Goal: Information Seeking & Learning: Check status

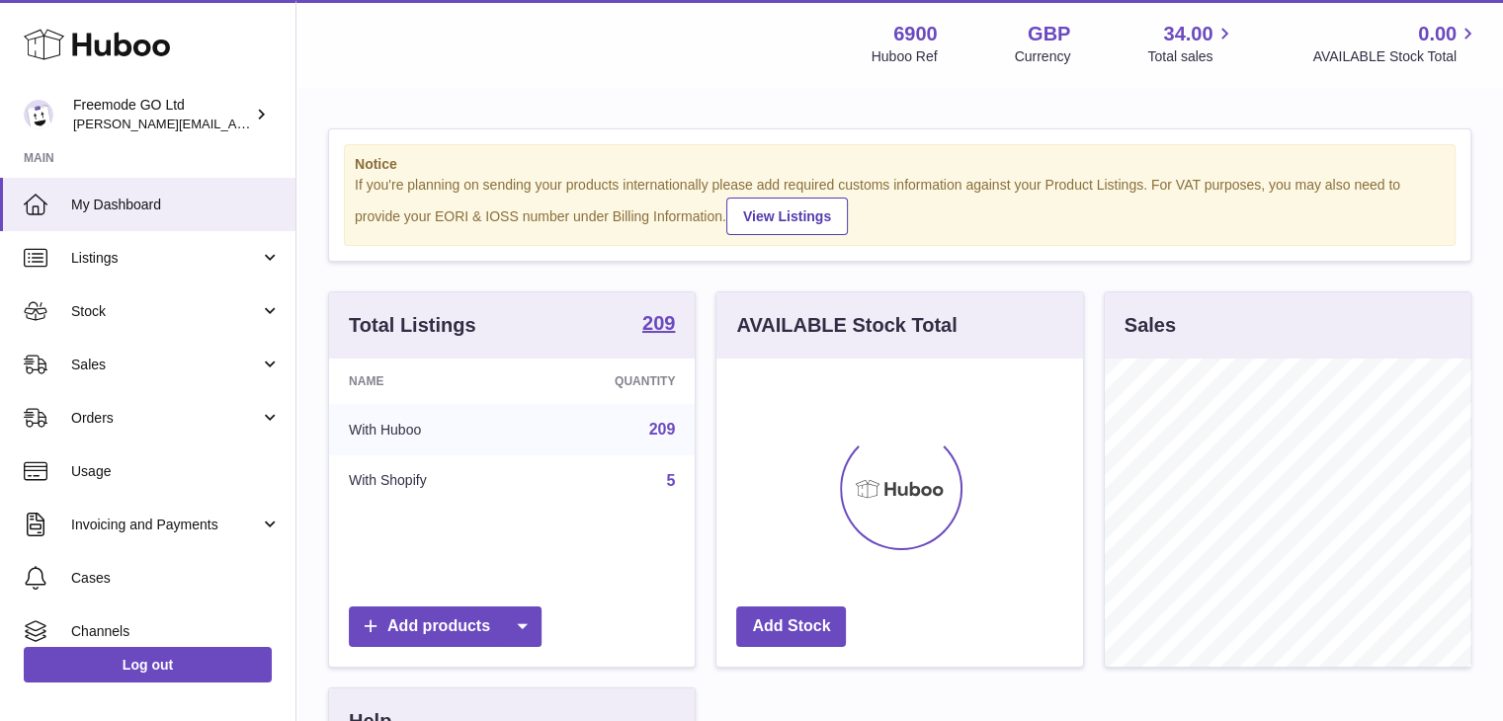
scroll to position [308, 367]
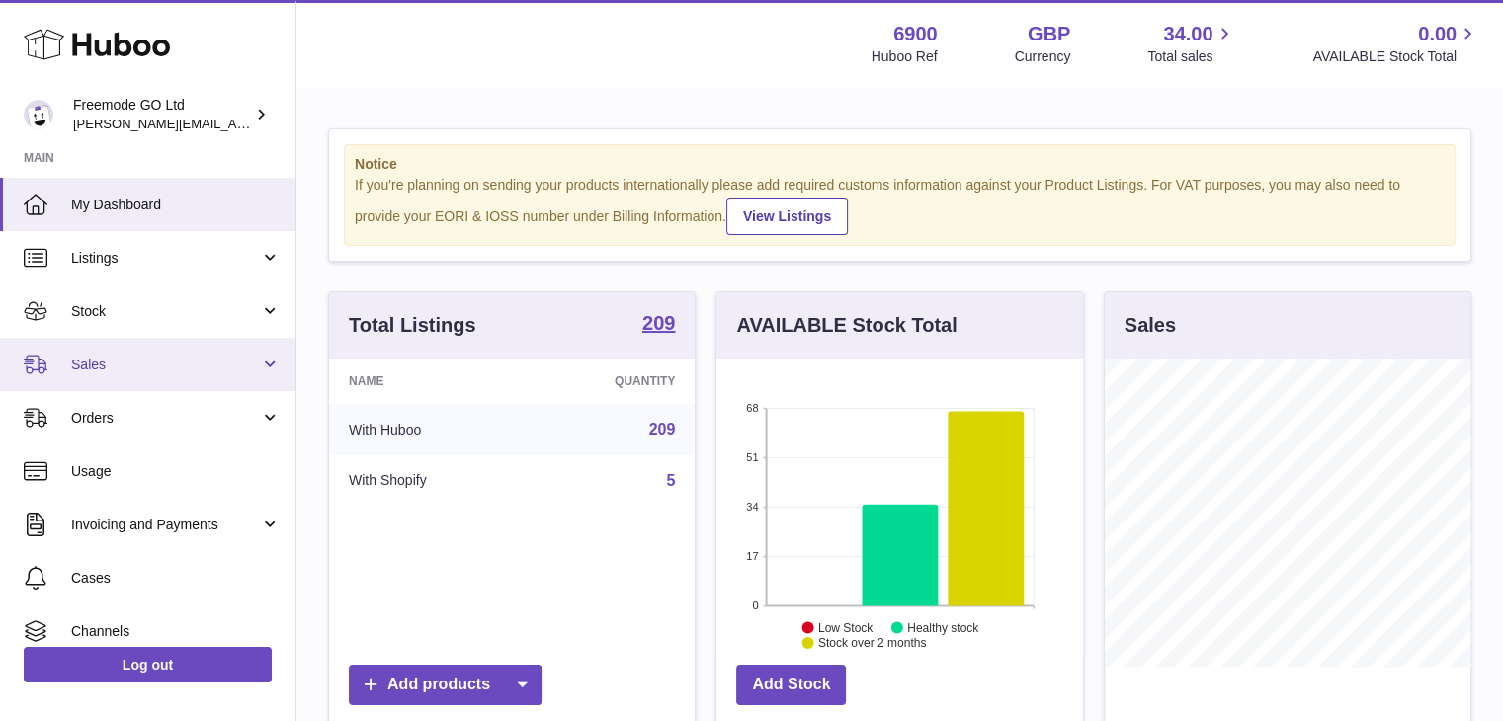
click at [220, 367] on span "Sales" at bounding box center [165, 365] width 189 height 19
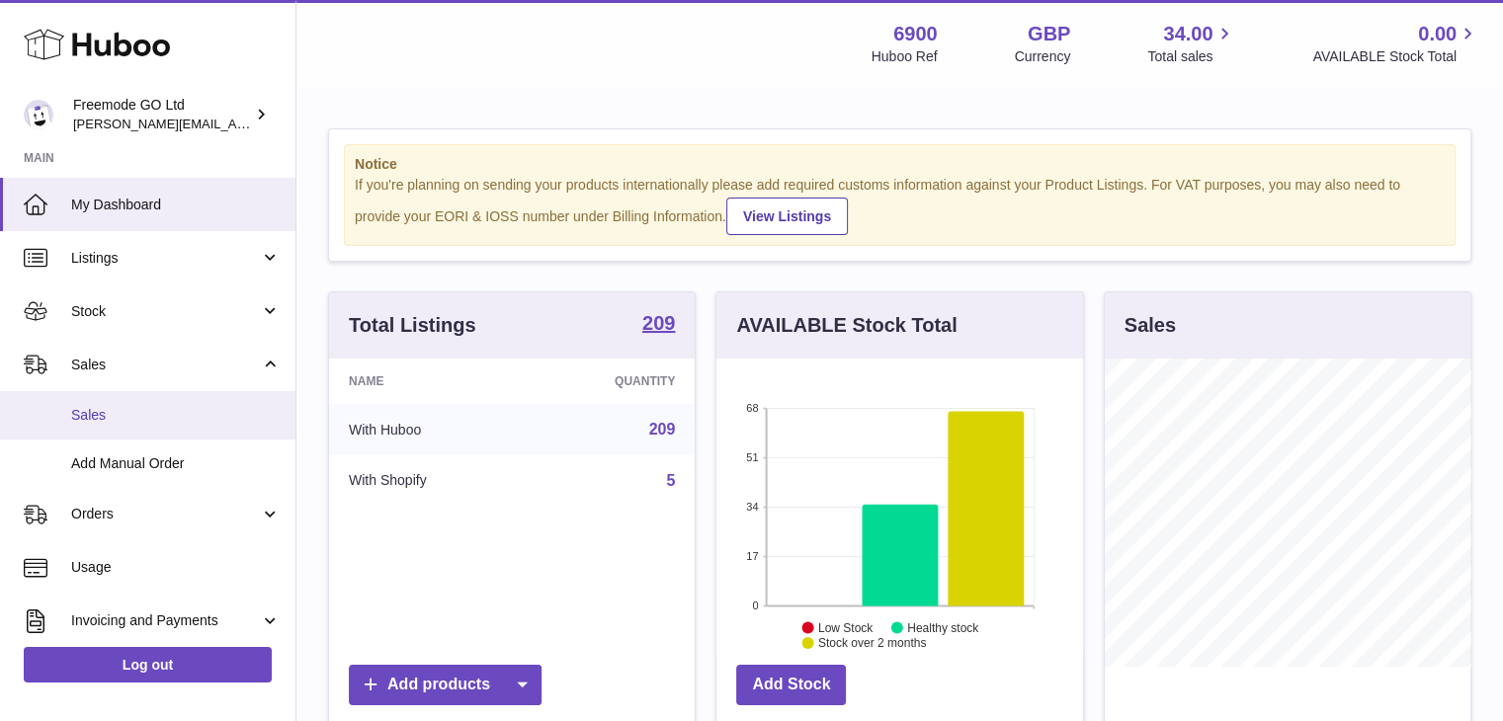
click at [174, 410] on span "Sales" at bounding box center [175, 415] width 209 height 19
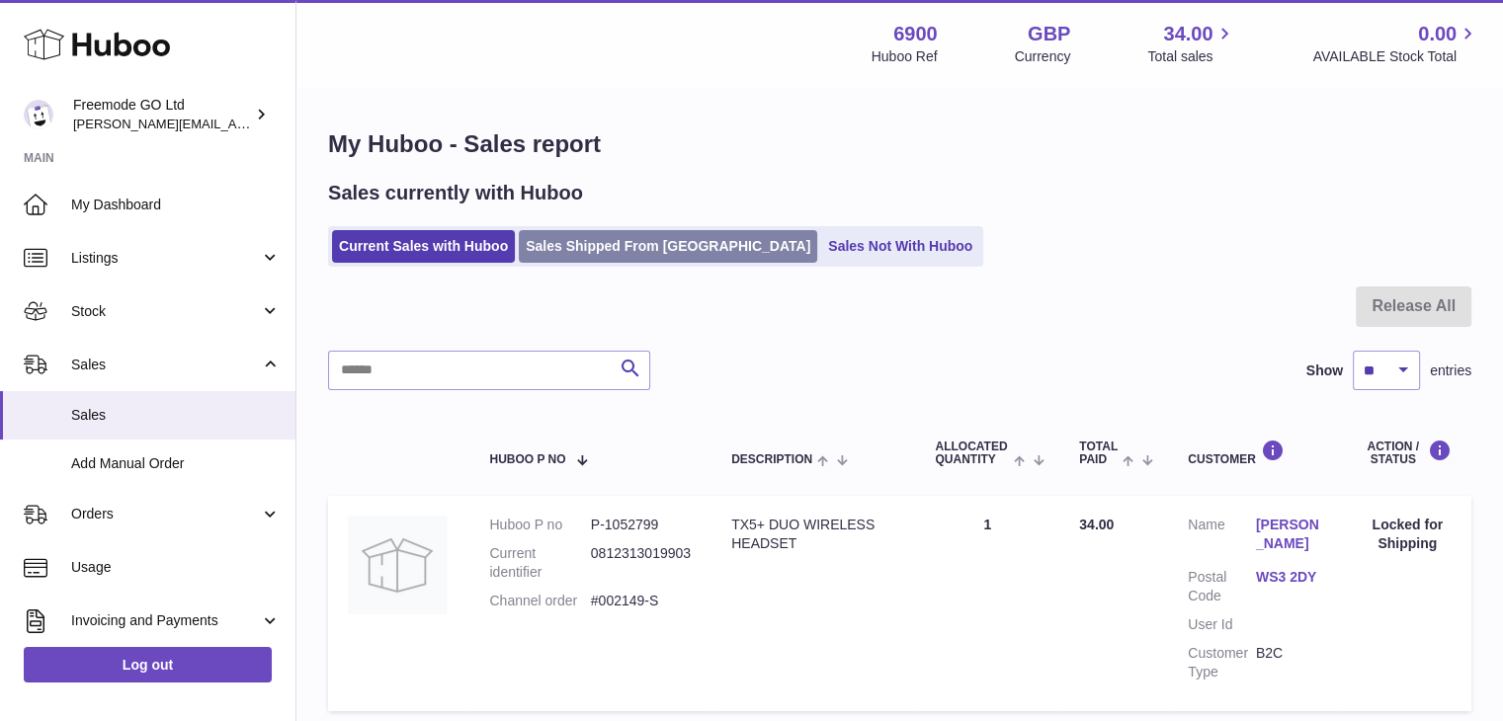
click at [608, 243] on link "Sales Shipped From Huboo" at bounding box center [668, 246] width 298 height 33
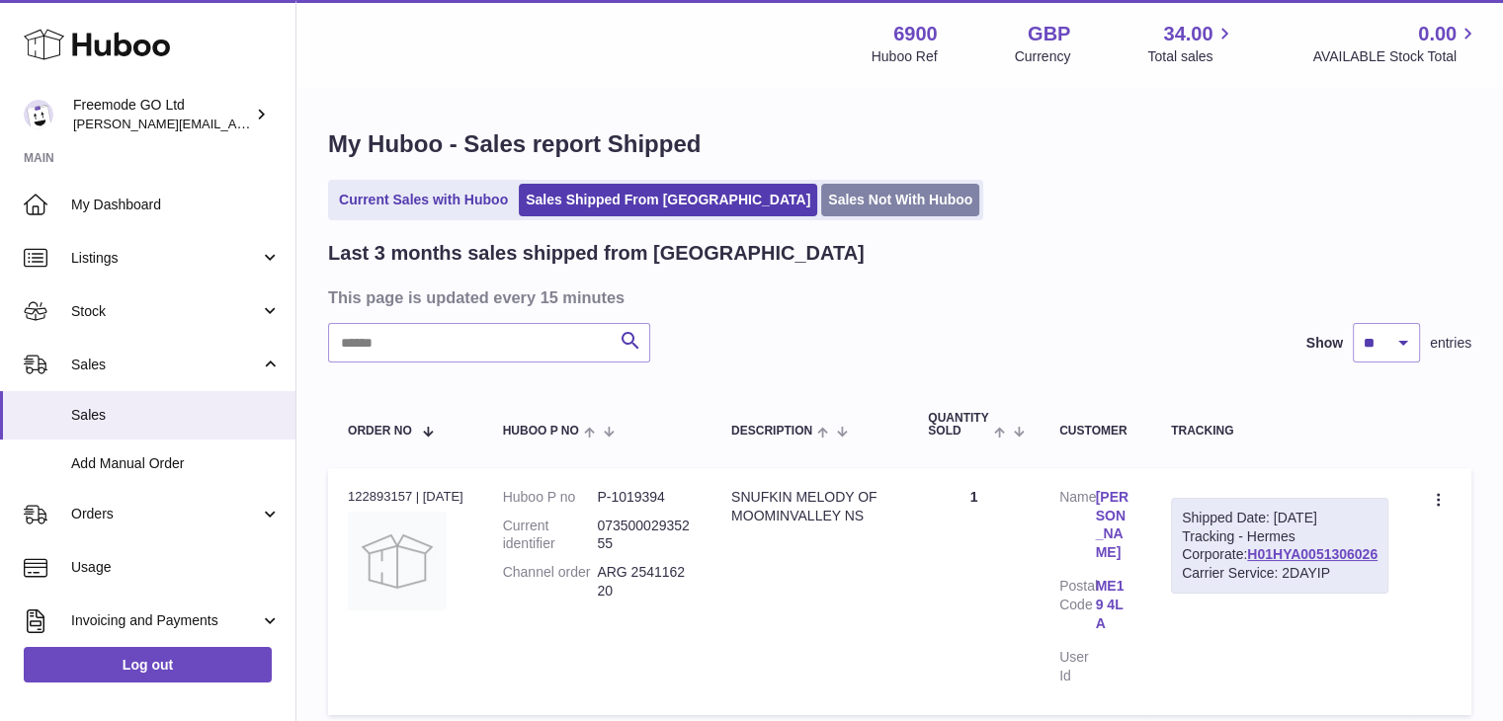
click at [821, 207] on link "Sales Not With Huboo" at bounding box center [900, 200] width 158 height 33
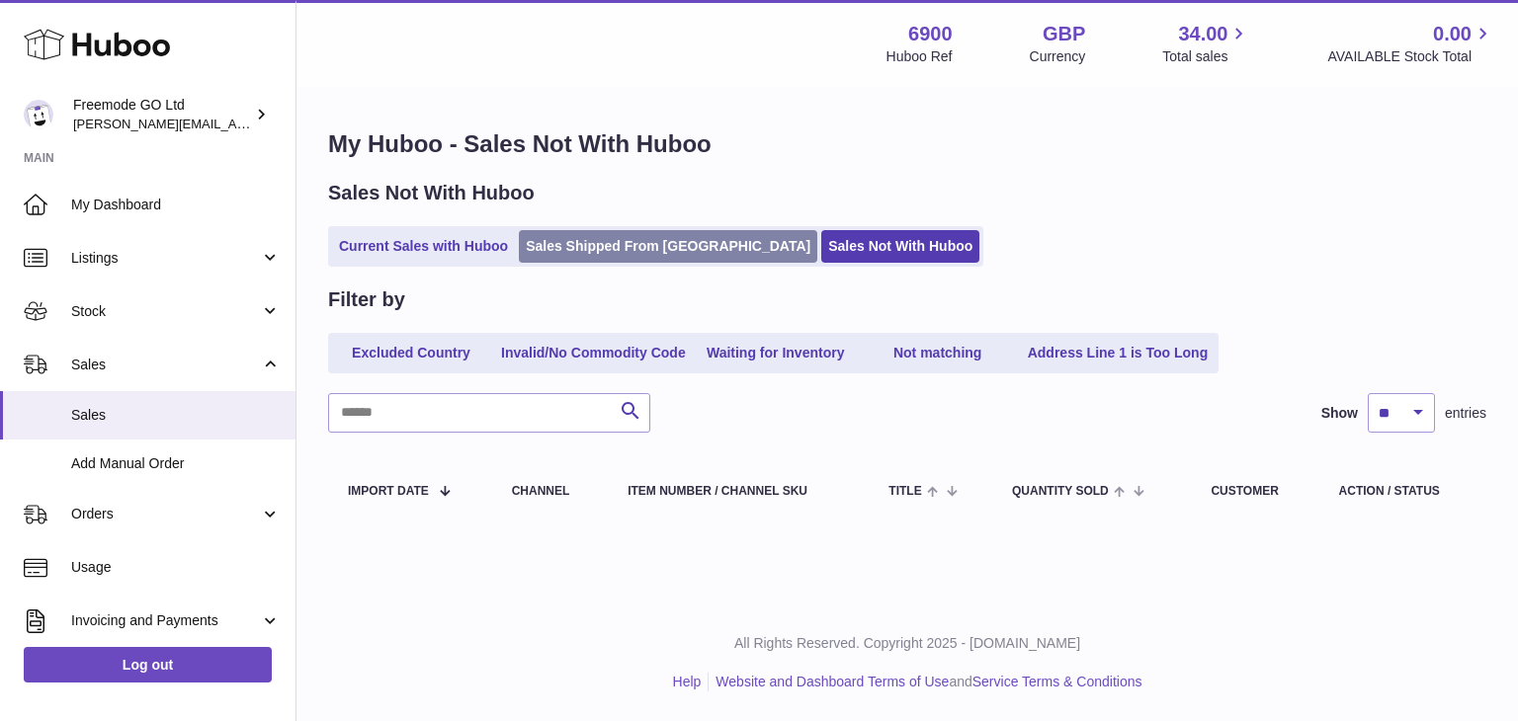
click at [577, 246] on link "Sales Shipped From [GEOGRAPHIC_DATA]" at bounding box center [668, 246] width 298 height 33
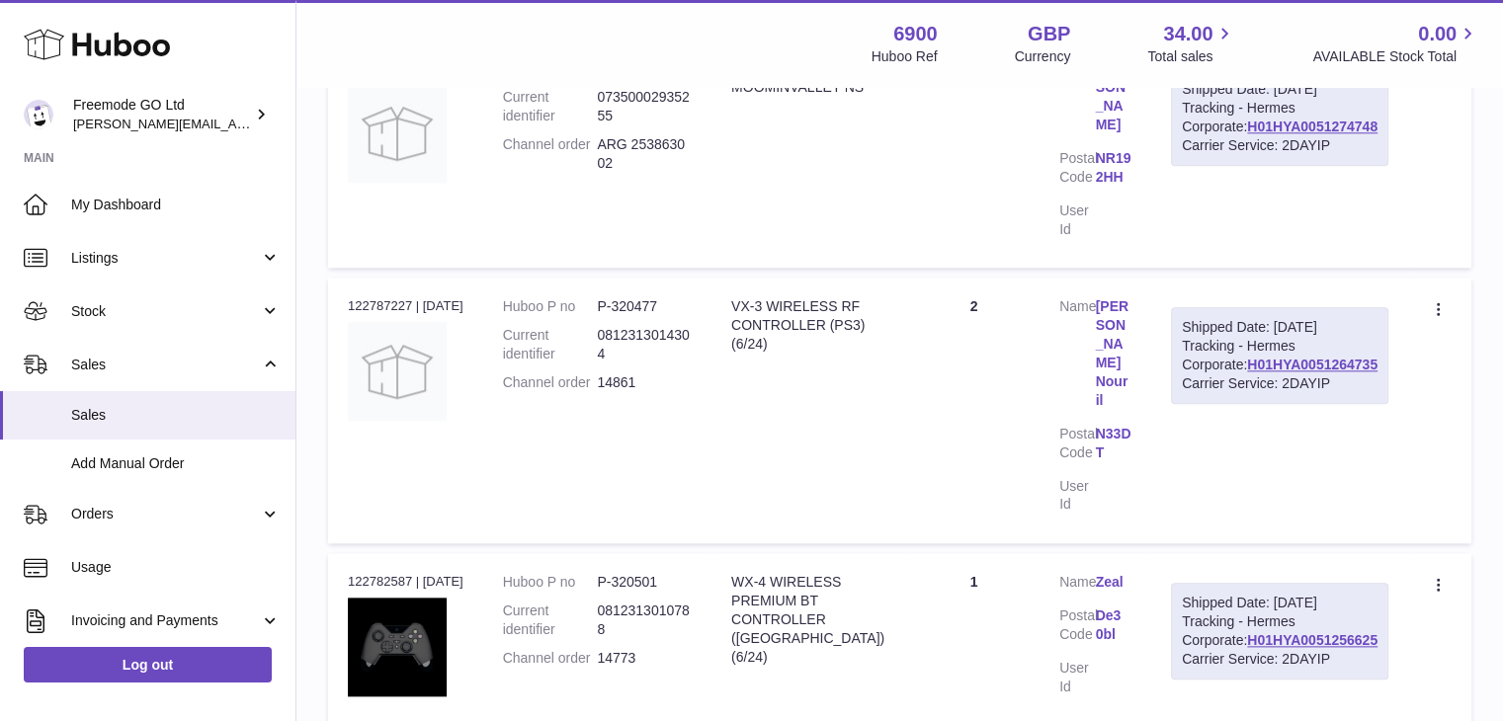
scroll to position [2161, 0]
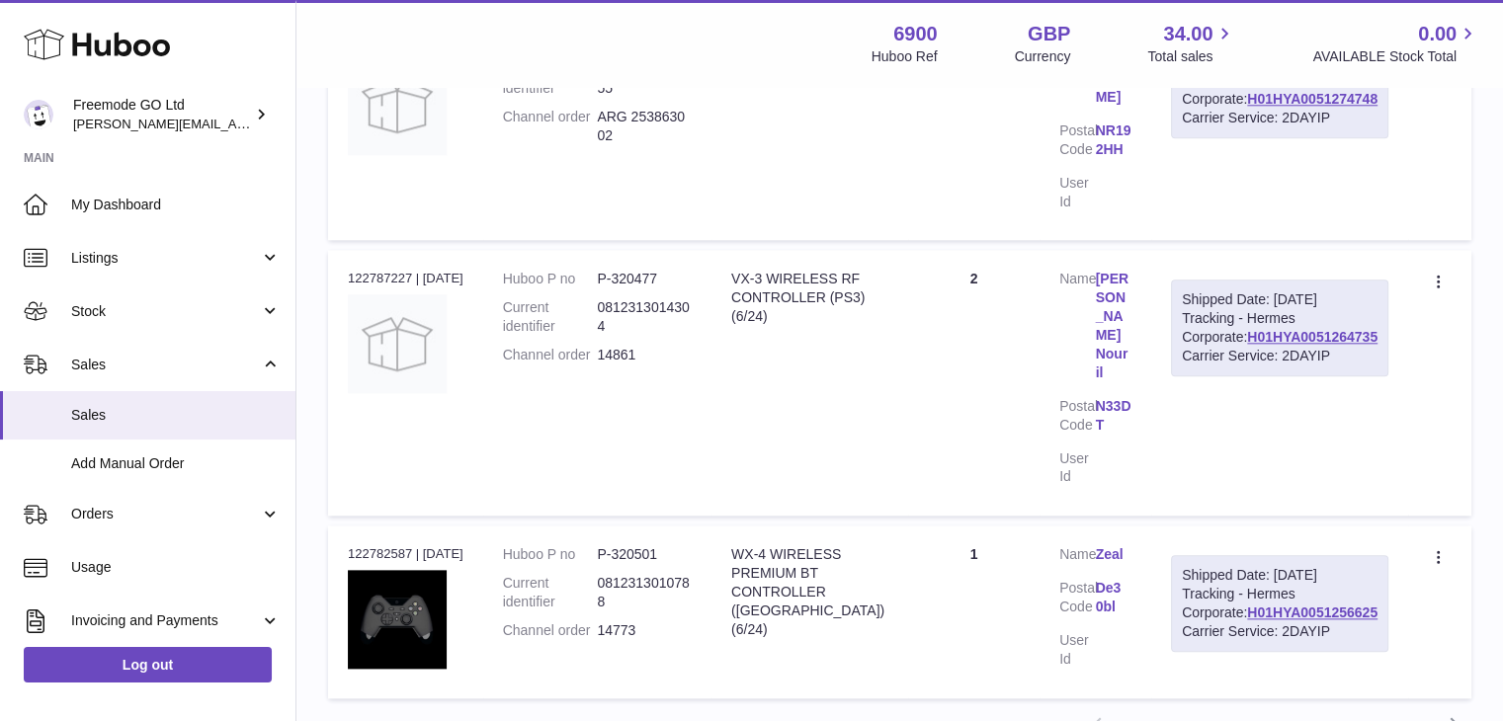
click at [1166, 708] on link "2" at bounding box center [1169, 726] width 36 height 36
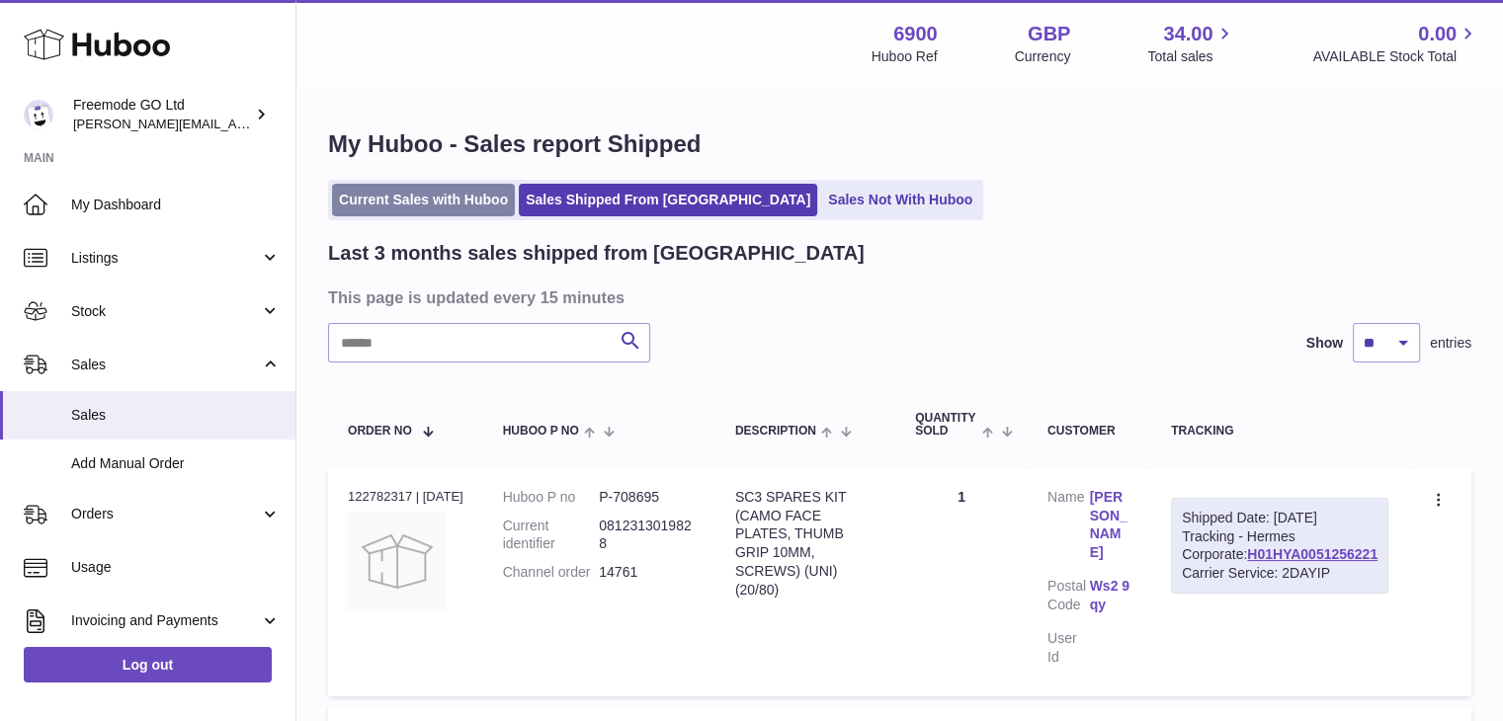
click at [429, 210] on link "Current Sales with Huboo" at bounding box center [423, 200] width 183 height 33
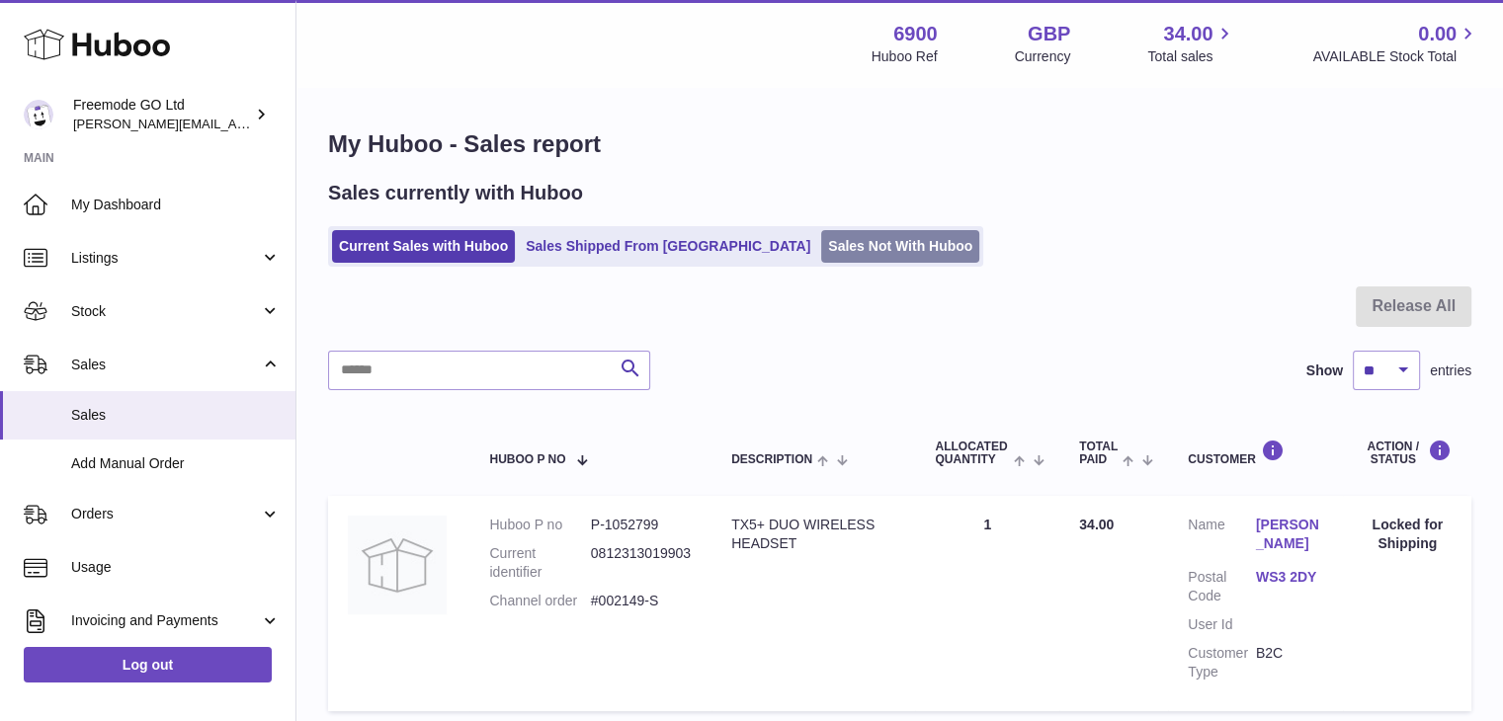
click at [821, 240] on link "Sales Not With Huboo" at bounding box center [900, 246] width 158 height 33
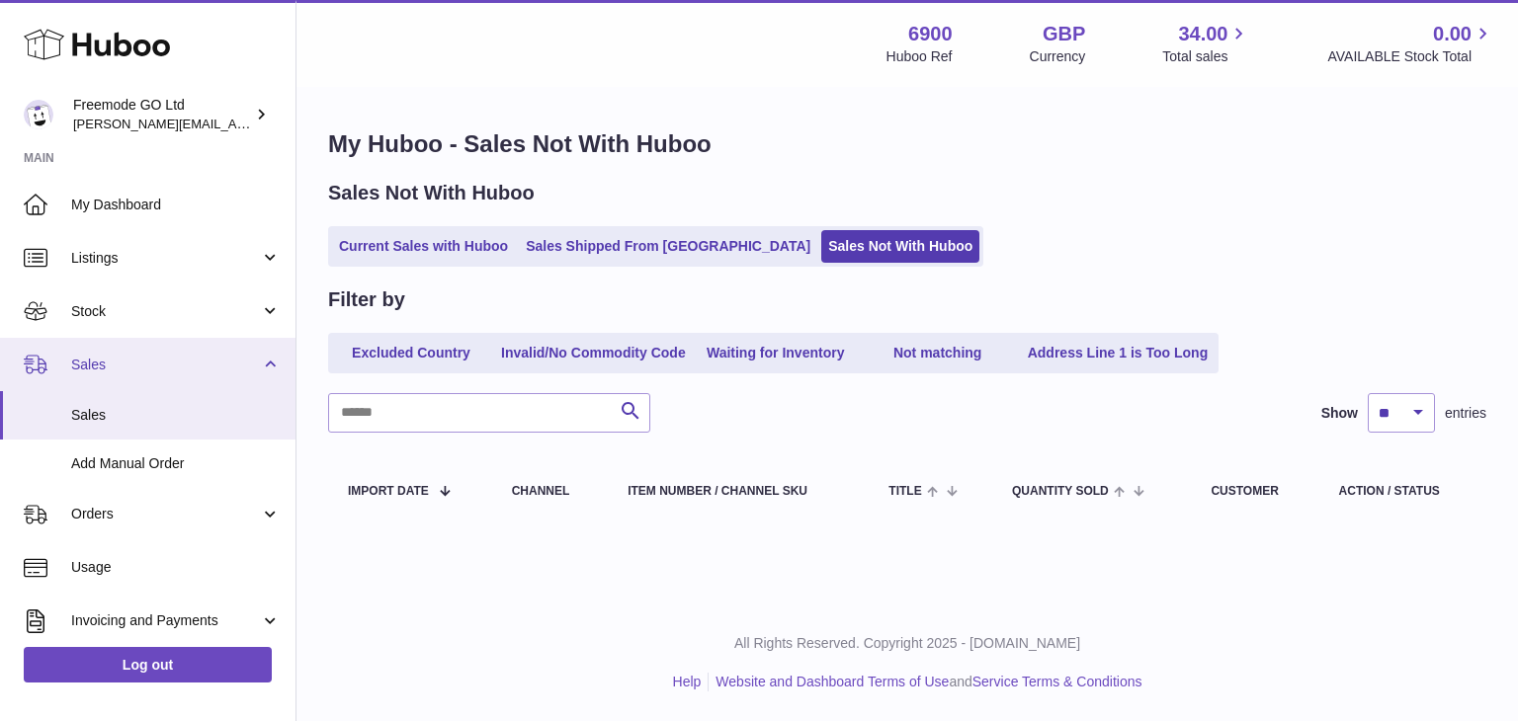
click at [152, 371] on span "Sales" at bounding box center [165, 365] width 189 height 19
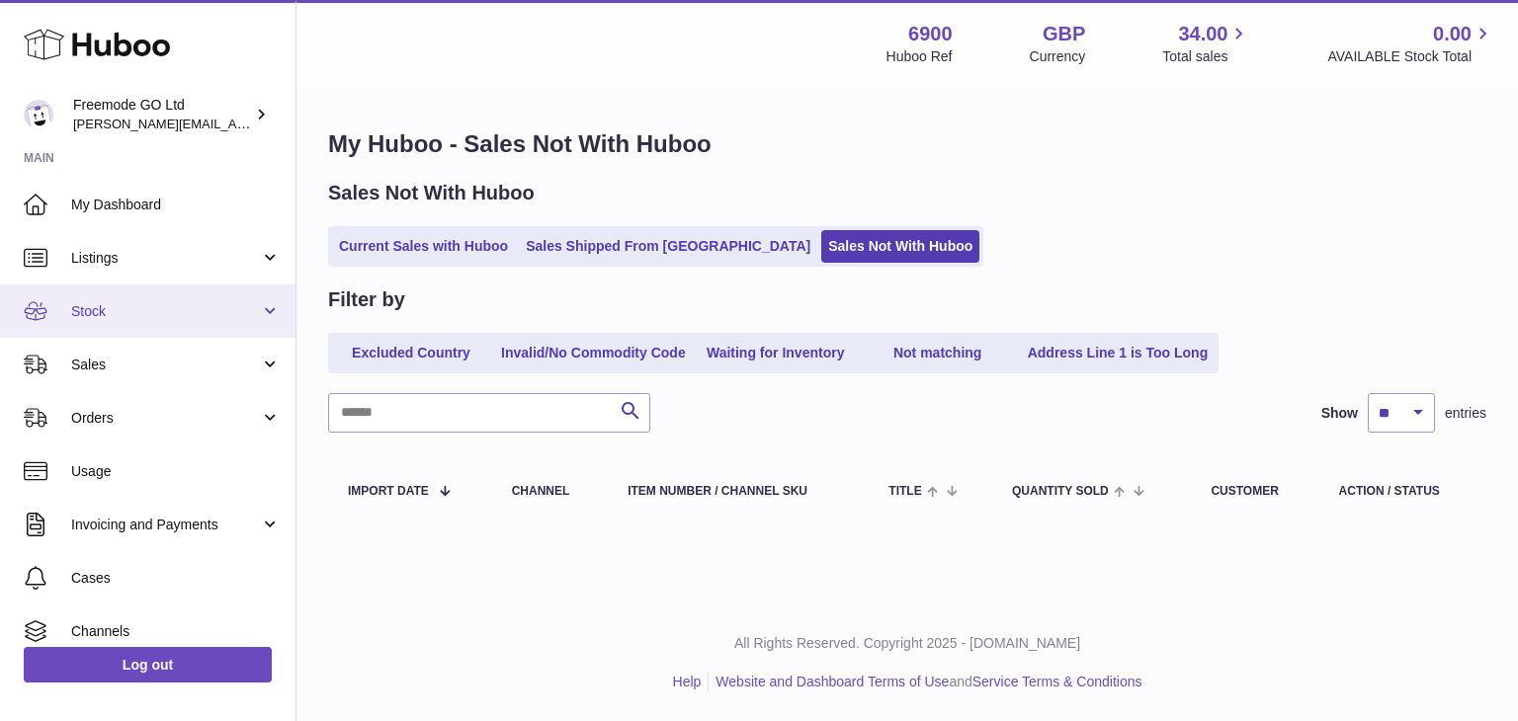
click at [165, 326] on link "Stock" at bounding box center [147, 311] width 295 height 53
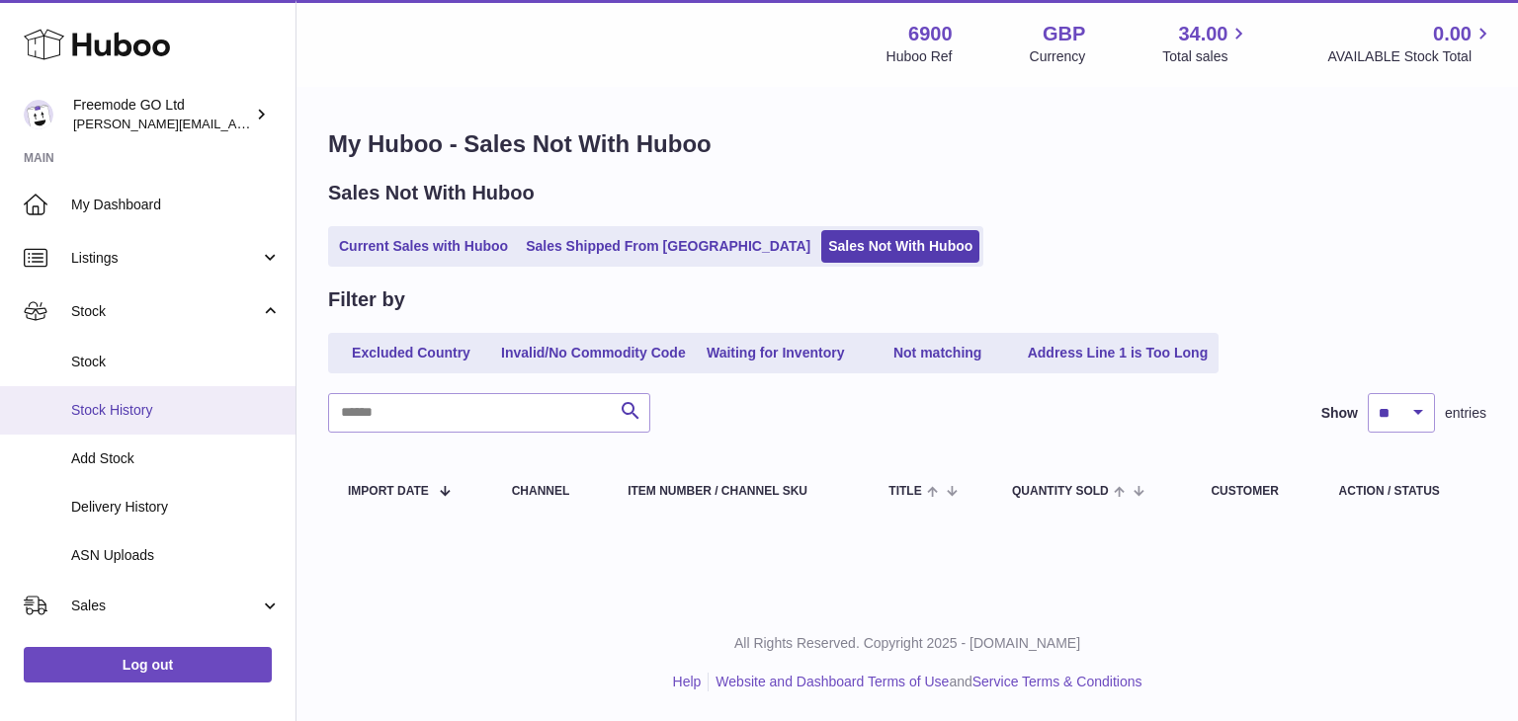
click at [128, 416] on span "Stock History" at bounding box center [175, 410] width 209 height 19
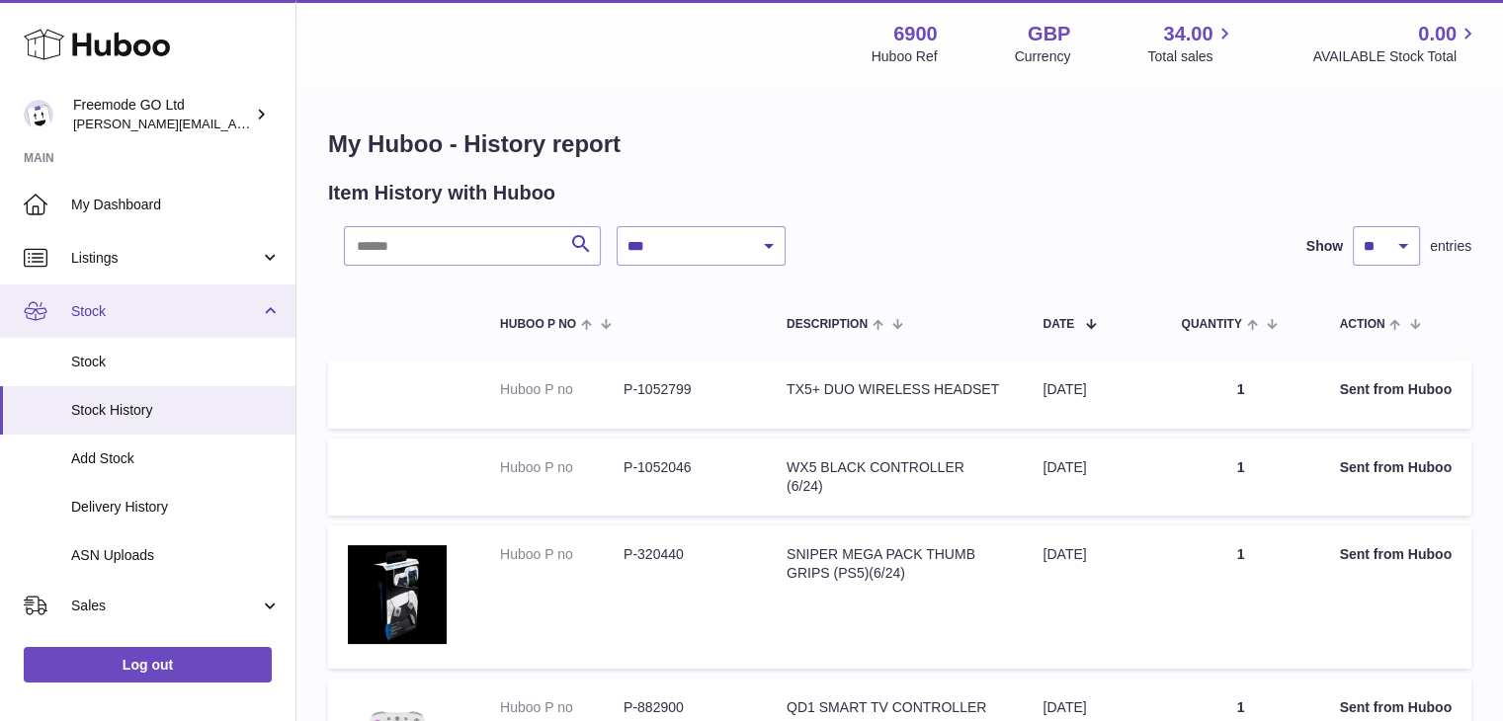
click at [178, 301] on link "Stock" at bounding box center [147, 311] width 295 height 53
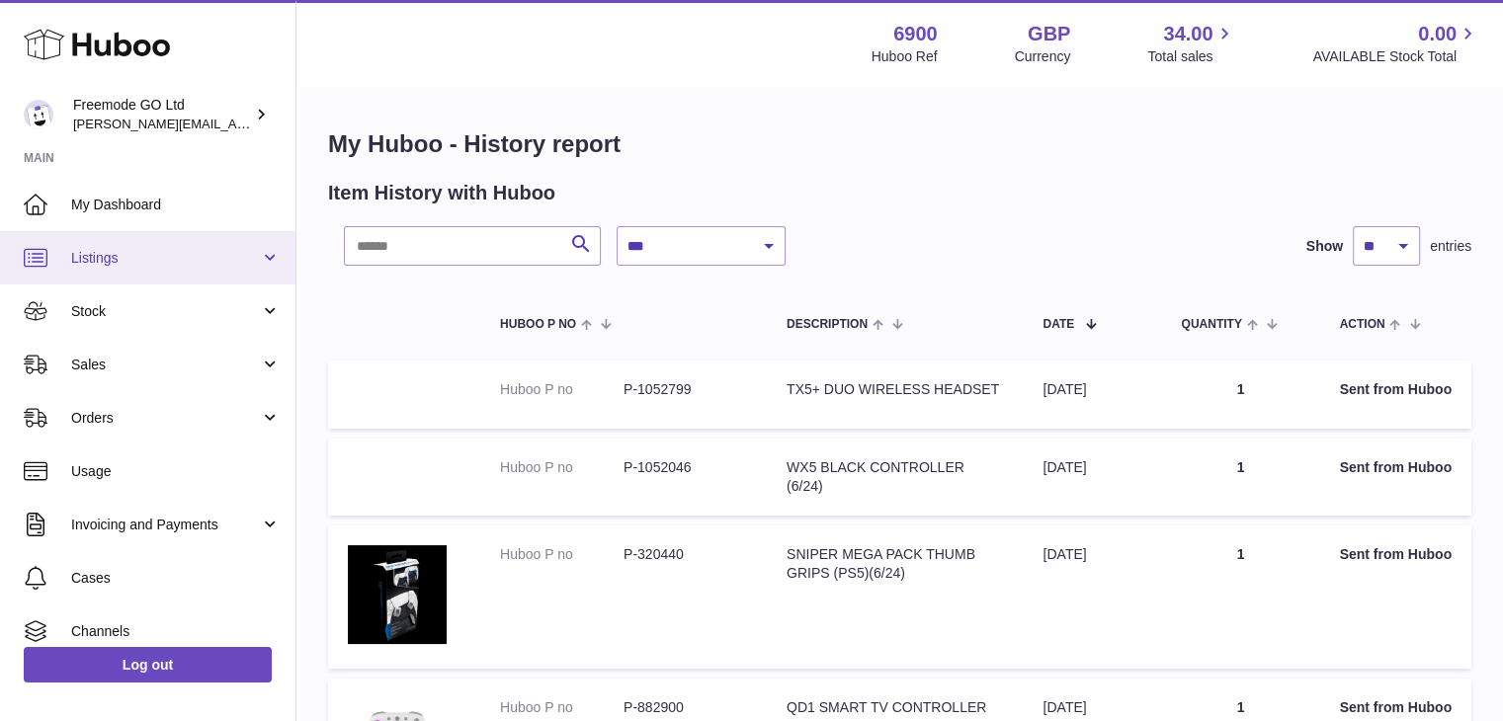
click at [209, 253] on span "Listings" at bounding box center [165, 258] width 189 height 19
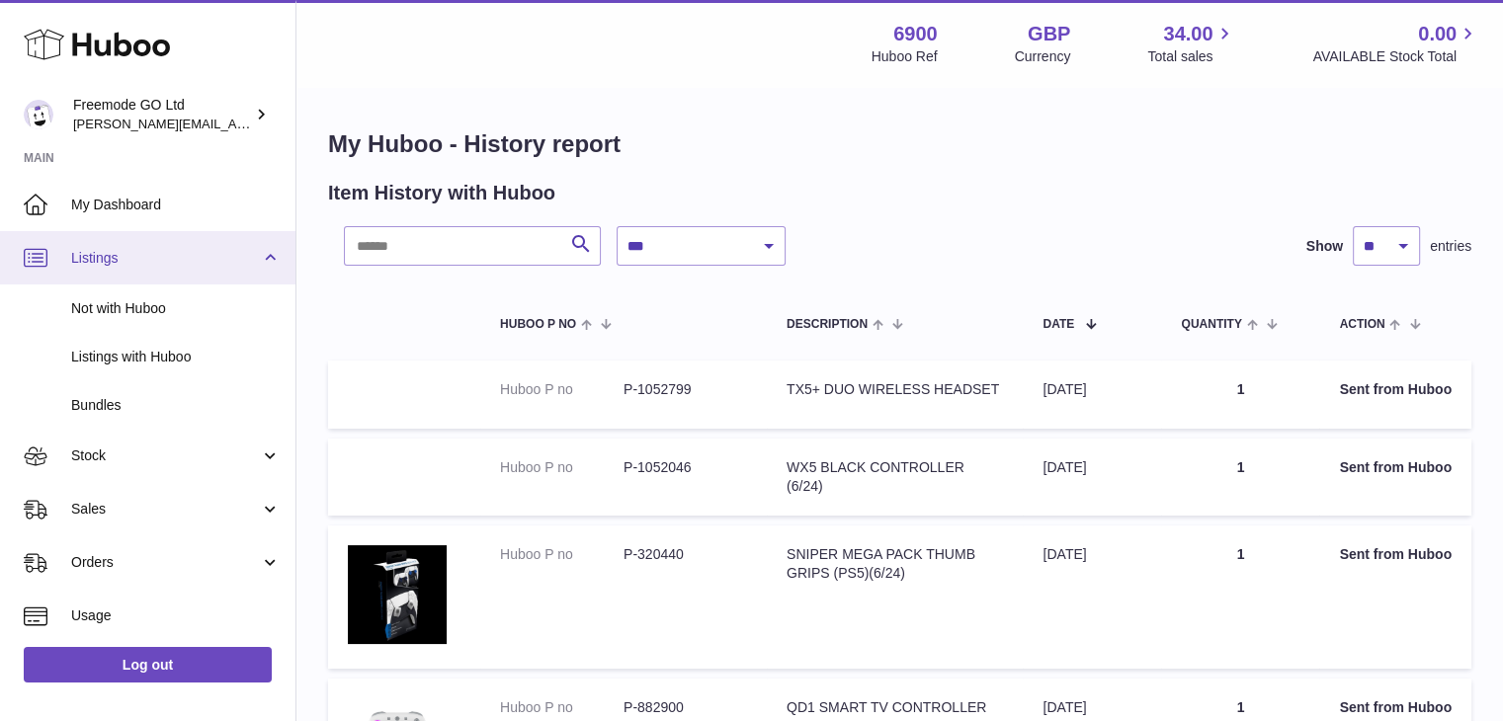
click at [217, 263] on span "Listings" at bounding box center [165, 258] width 189 height 19
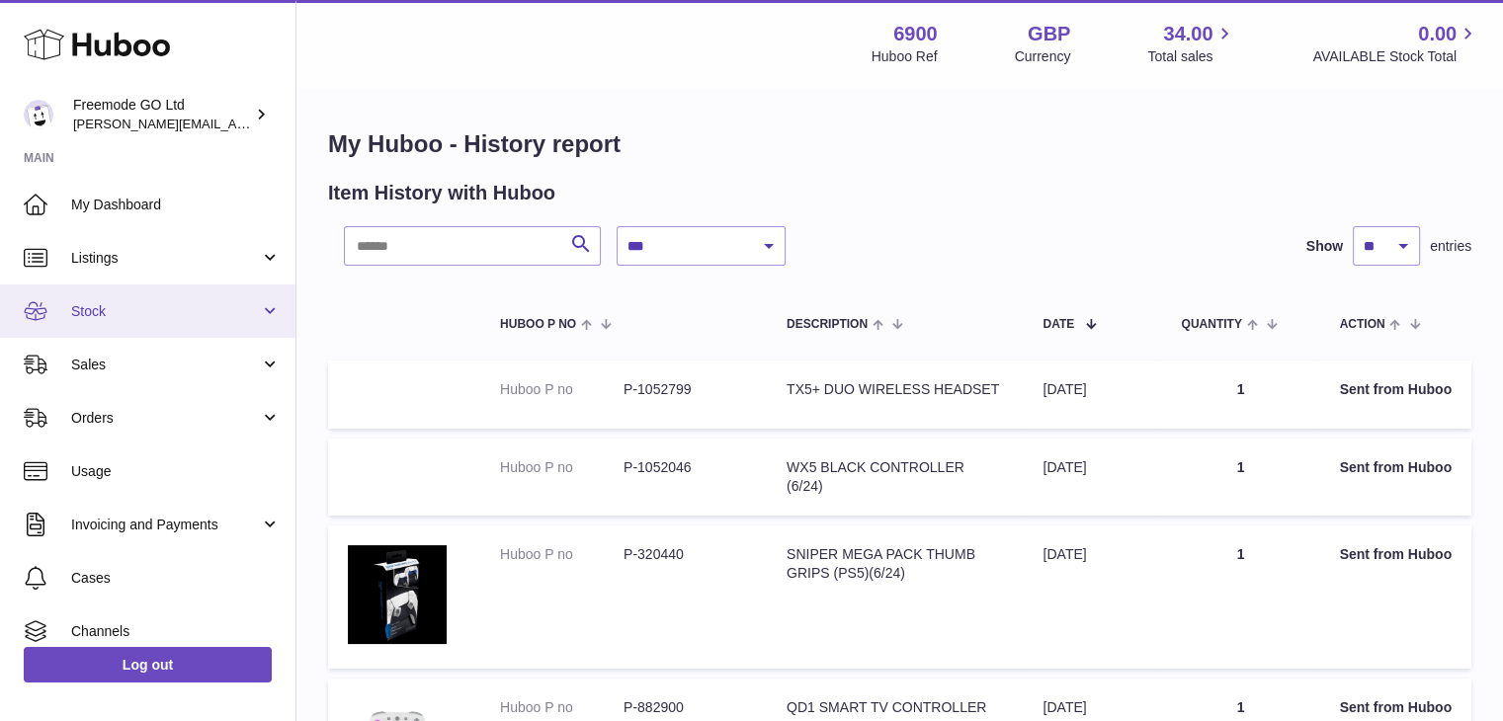
click at [175, 325] on link "Stock" at bounding box center [147, 311] width 295 height 53
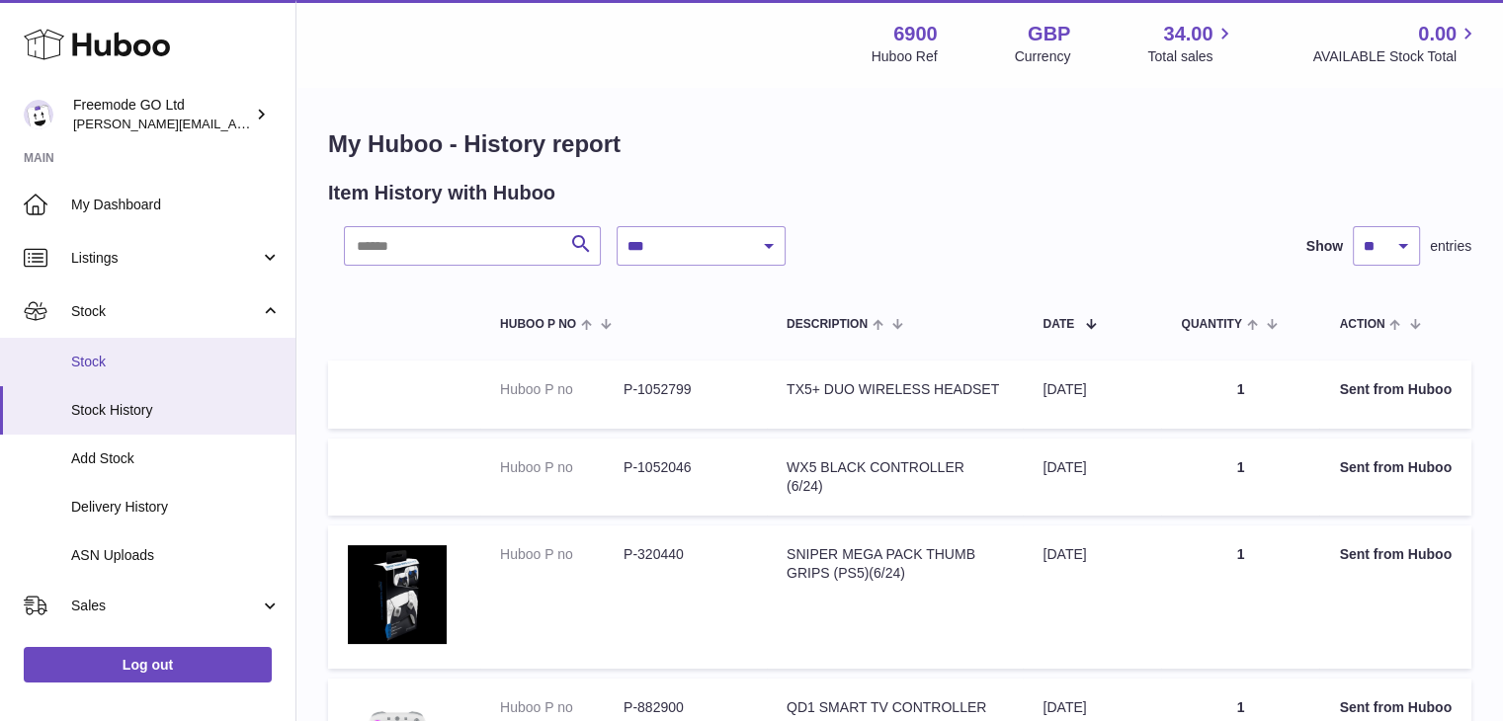
click at [126, 371] on link "Stock" at bounding box center [147, 362] width 295 height 48
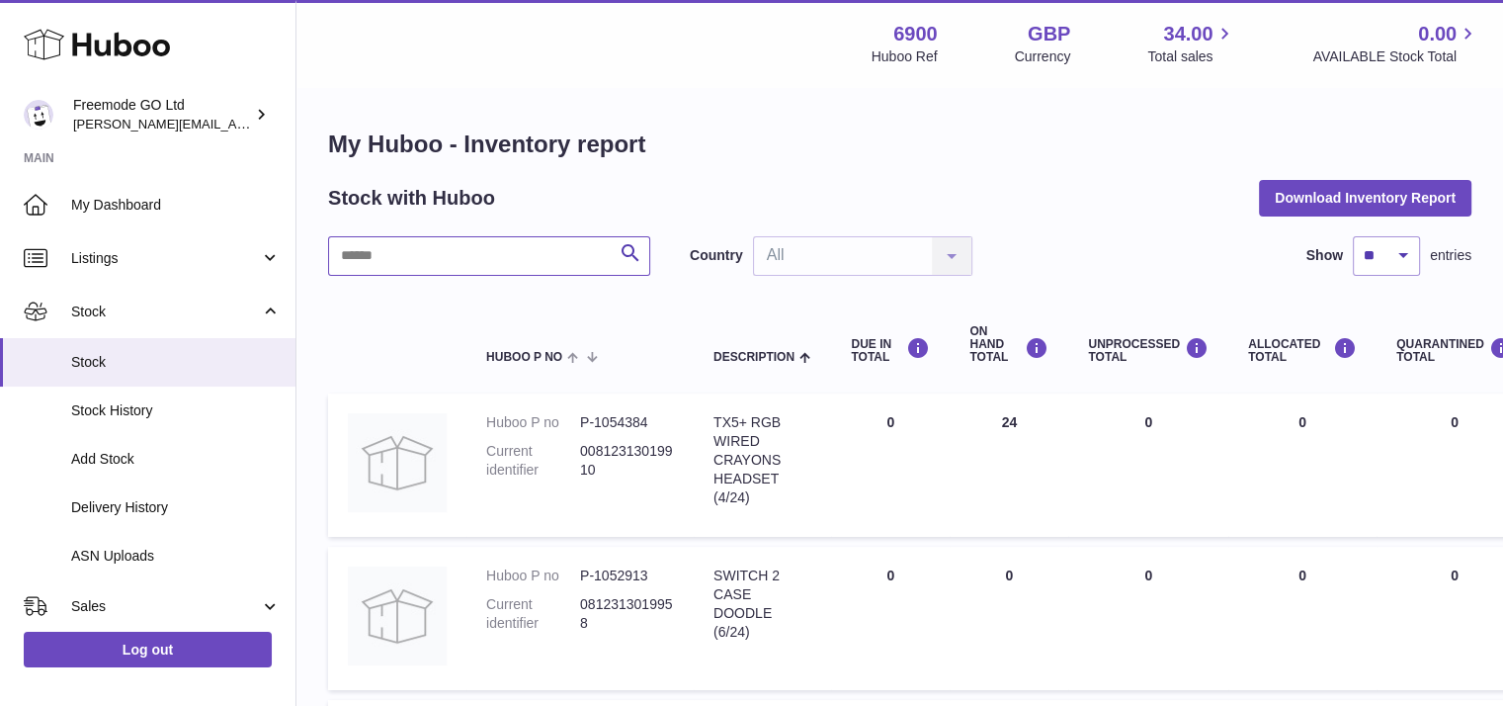
click at [530, 256] on input "text" at bounding box center [489, 256] width 322 height 40
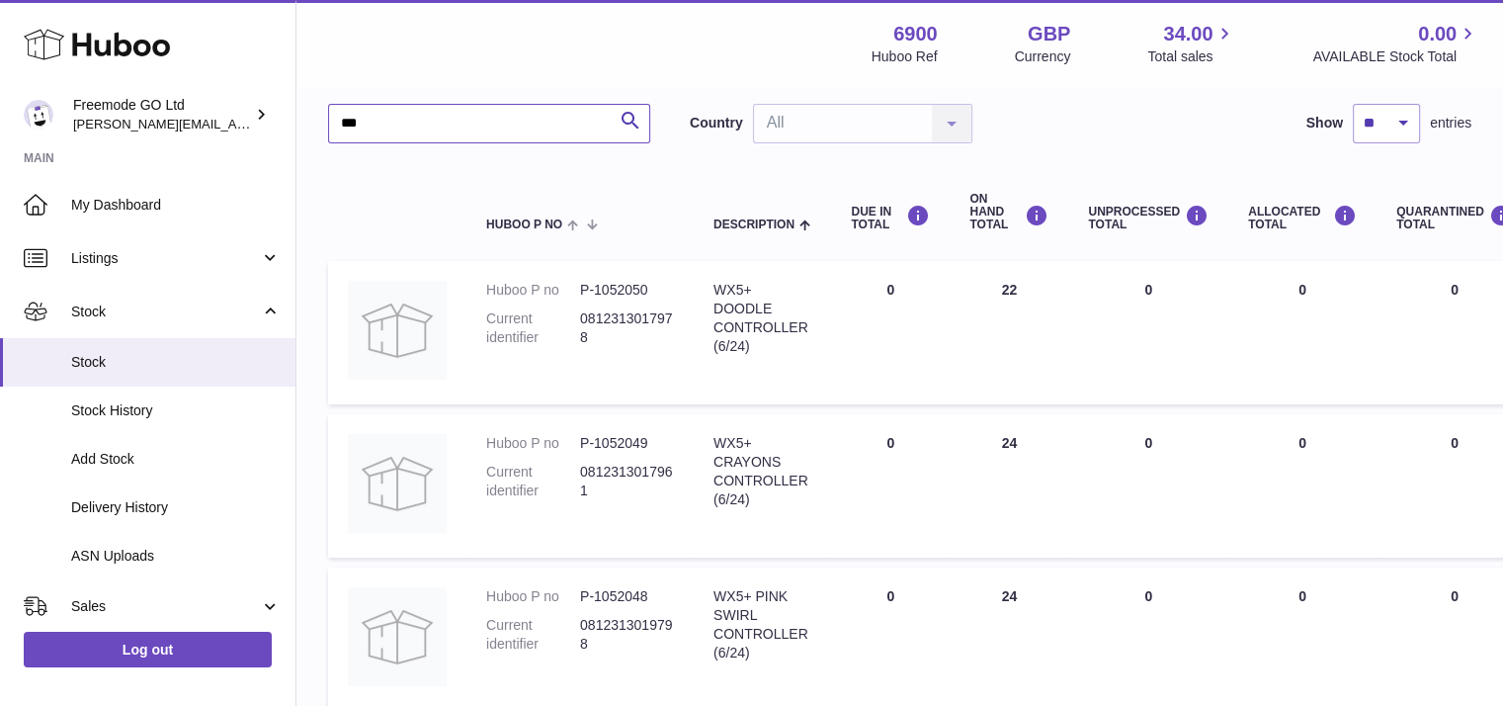
scroll to position [127, 0]
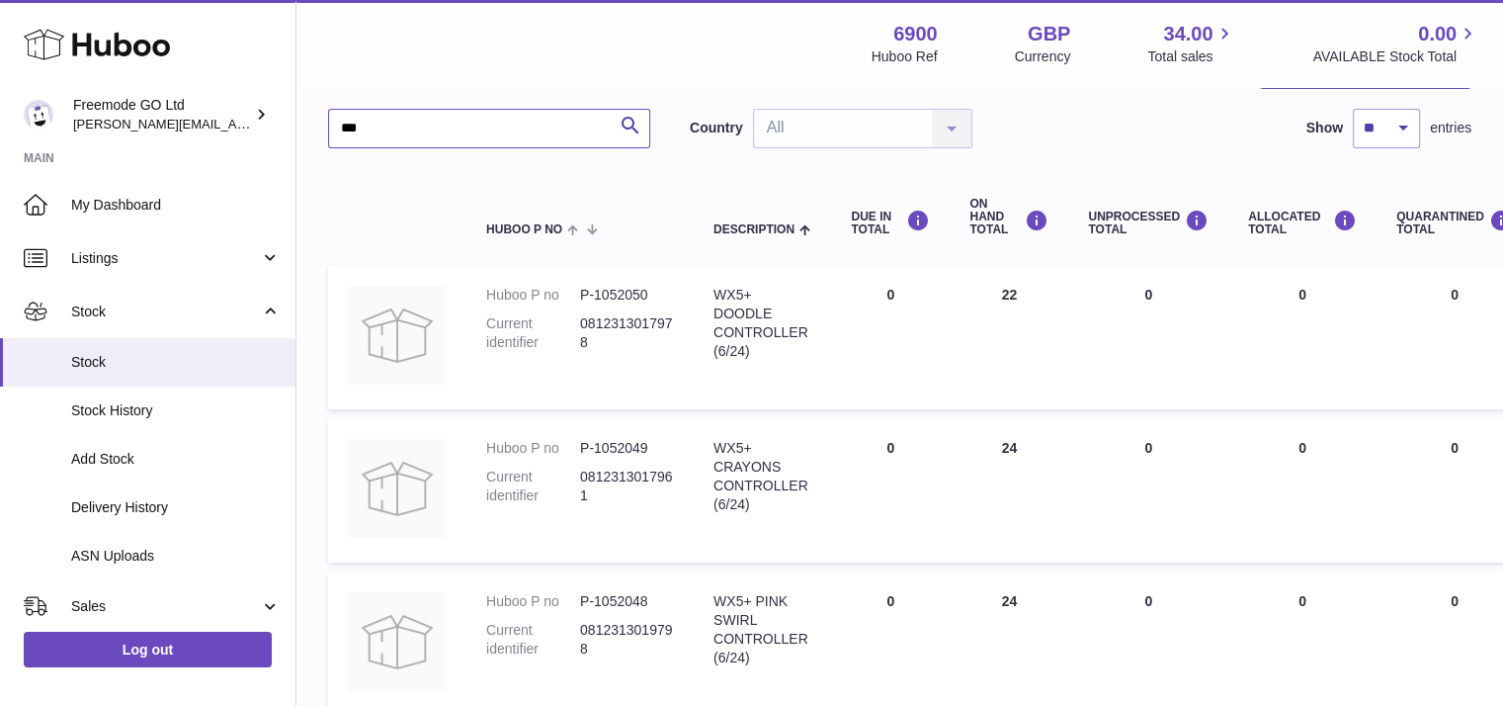
type input "***"
click at [134, 408] on span "Stock History" at bounding box center [175, 410] width 209 height 19
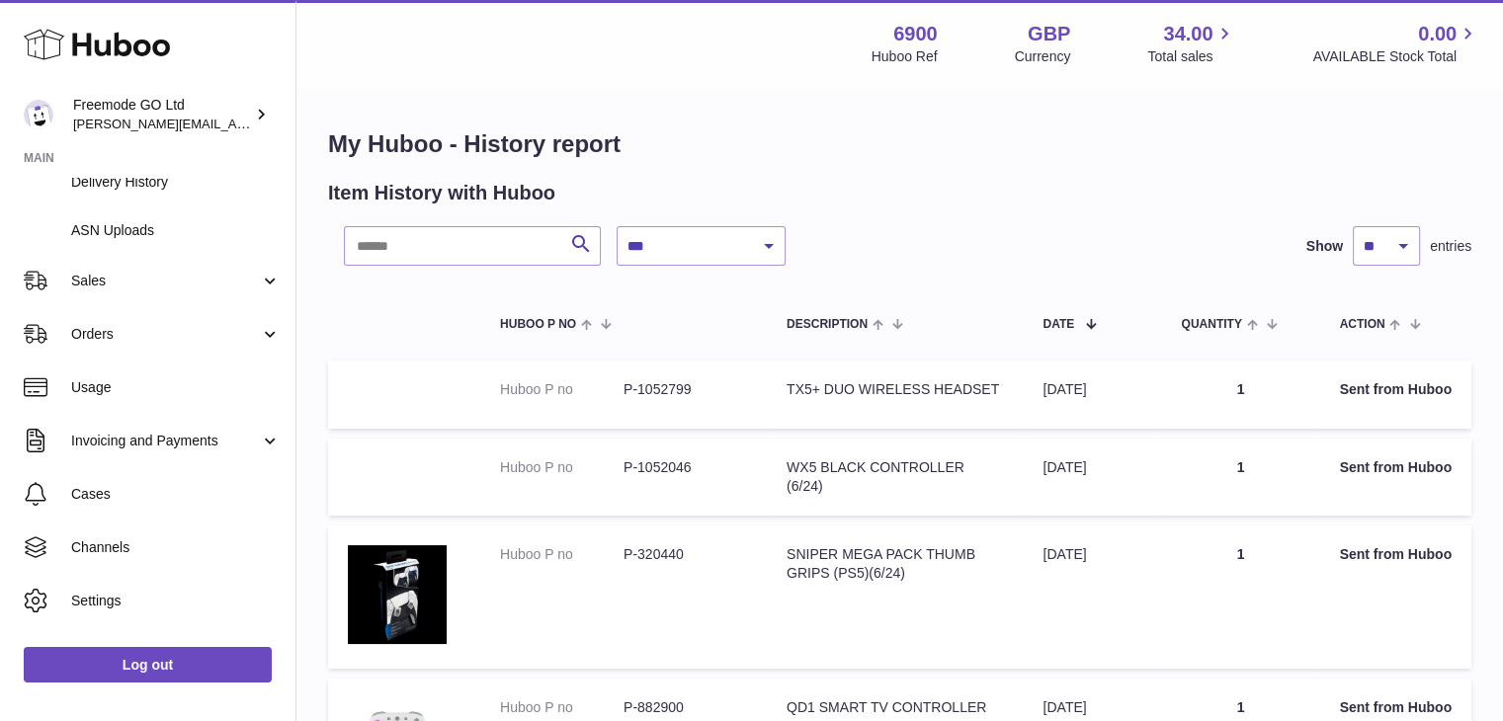
scroll to position [364, 0]
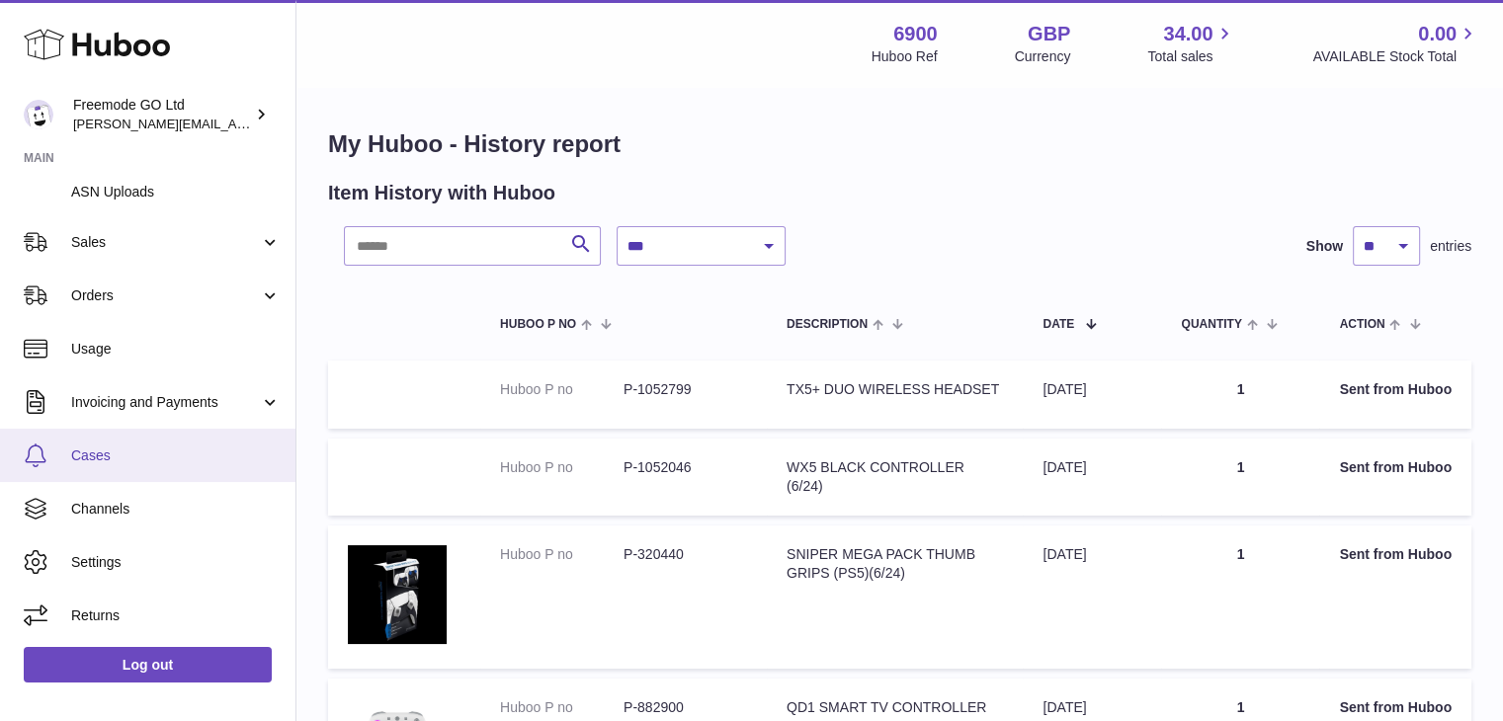
click at [131, 447] on span "Cases" at bounding box center [175, 456] width 209 height 19
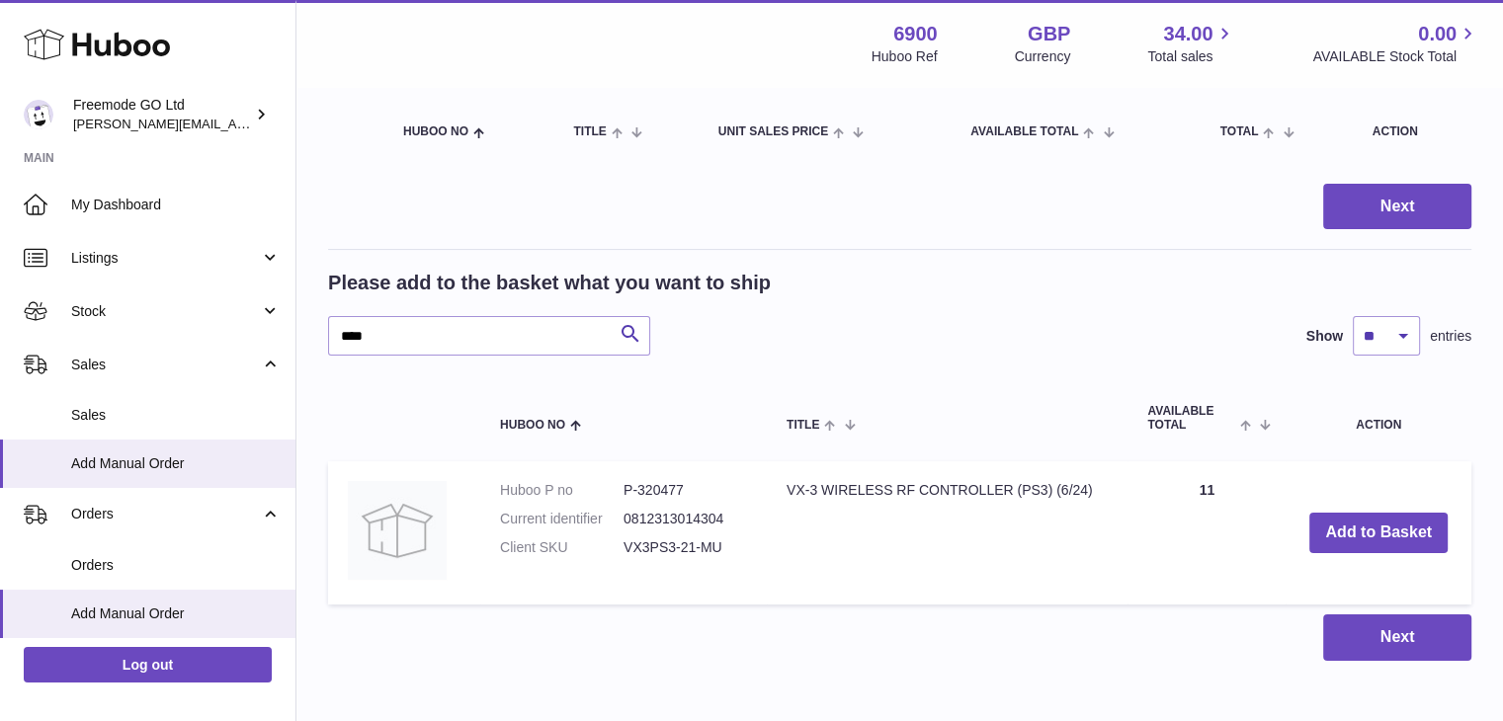
scroll to position [280, 0]
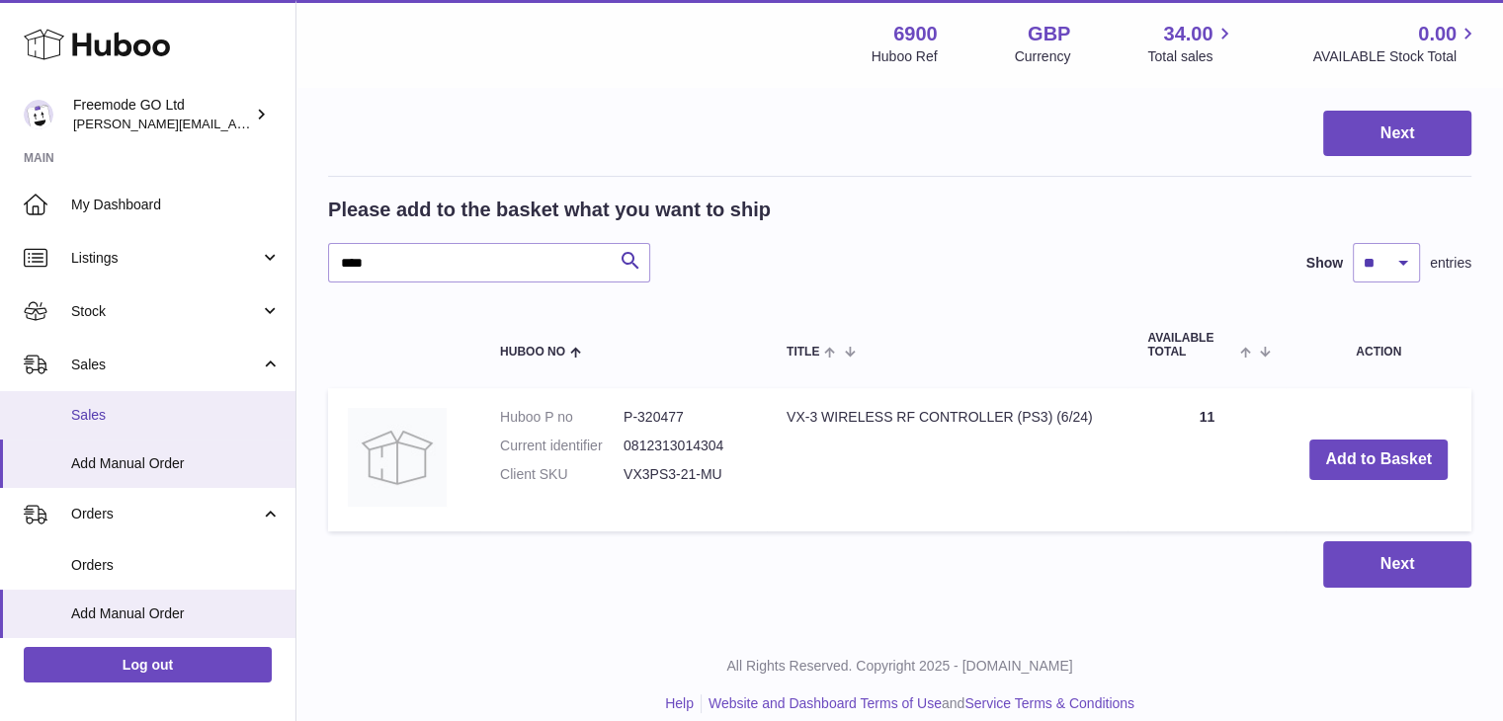
click at [219, 395] on link "Sales" at bounding box center [147, 415] width 295 height 48
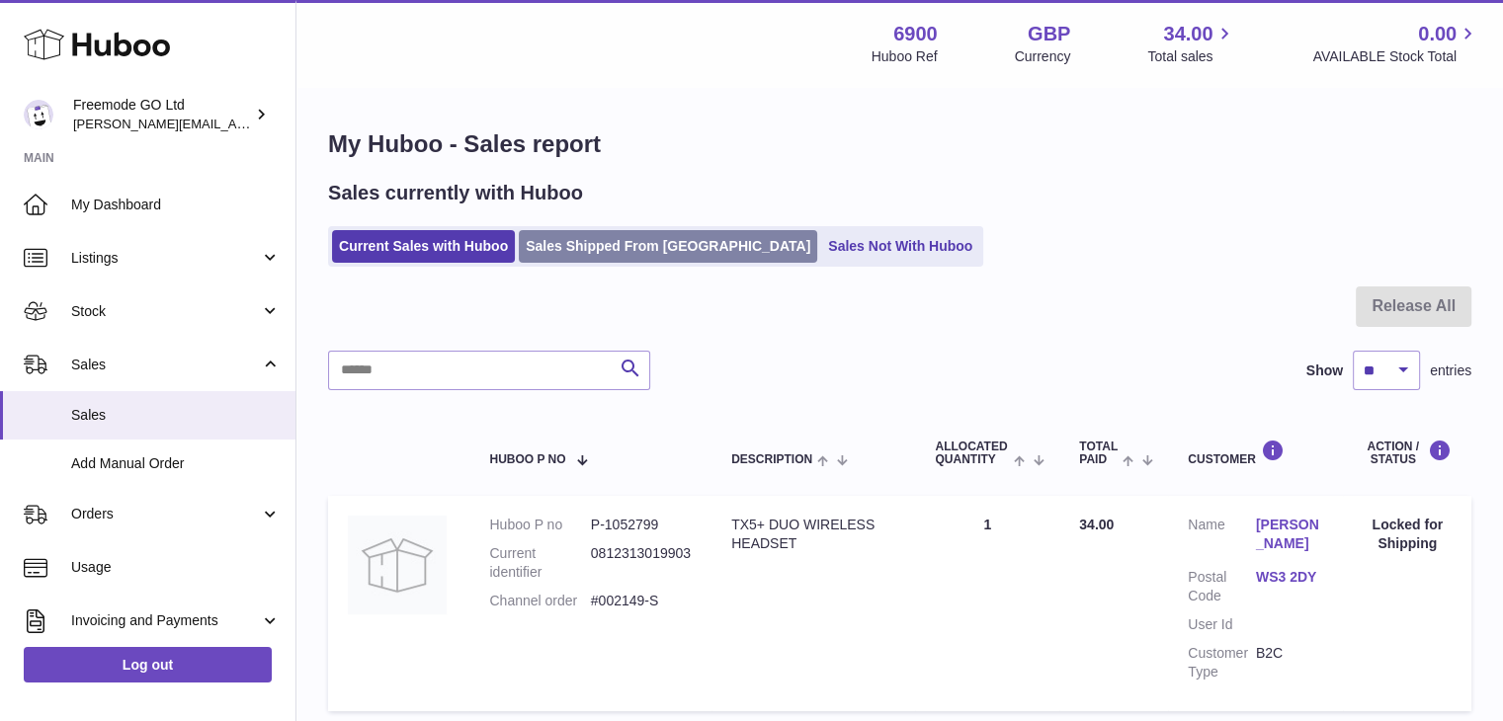
click at [604, 246] on link "Sales Shipped From [GEOGRAPHIC_DATA]" at bounding box center [668, 246] width 298 height 33
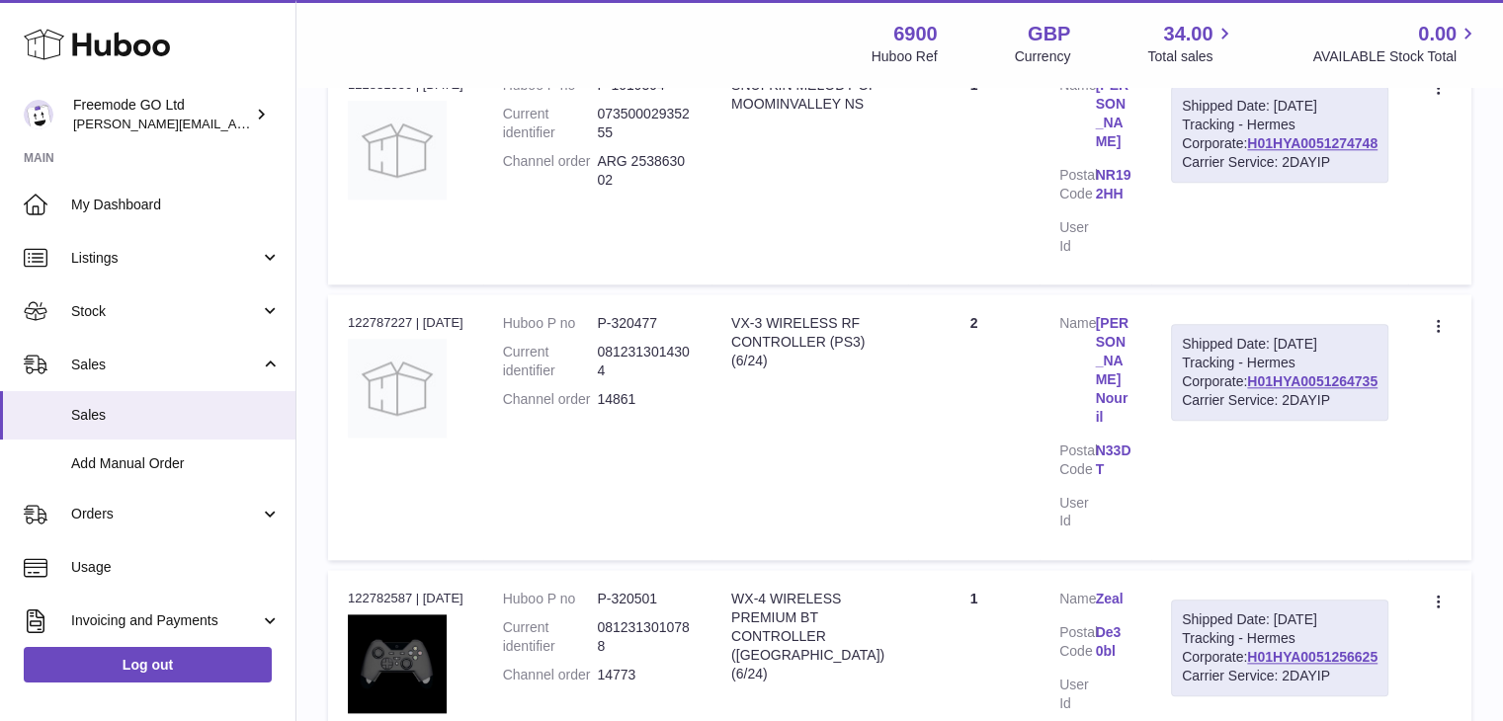
scroll to position [2133, 0]
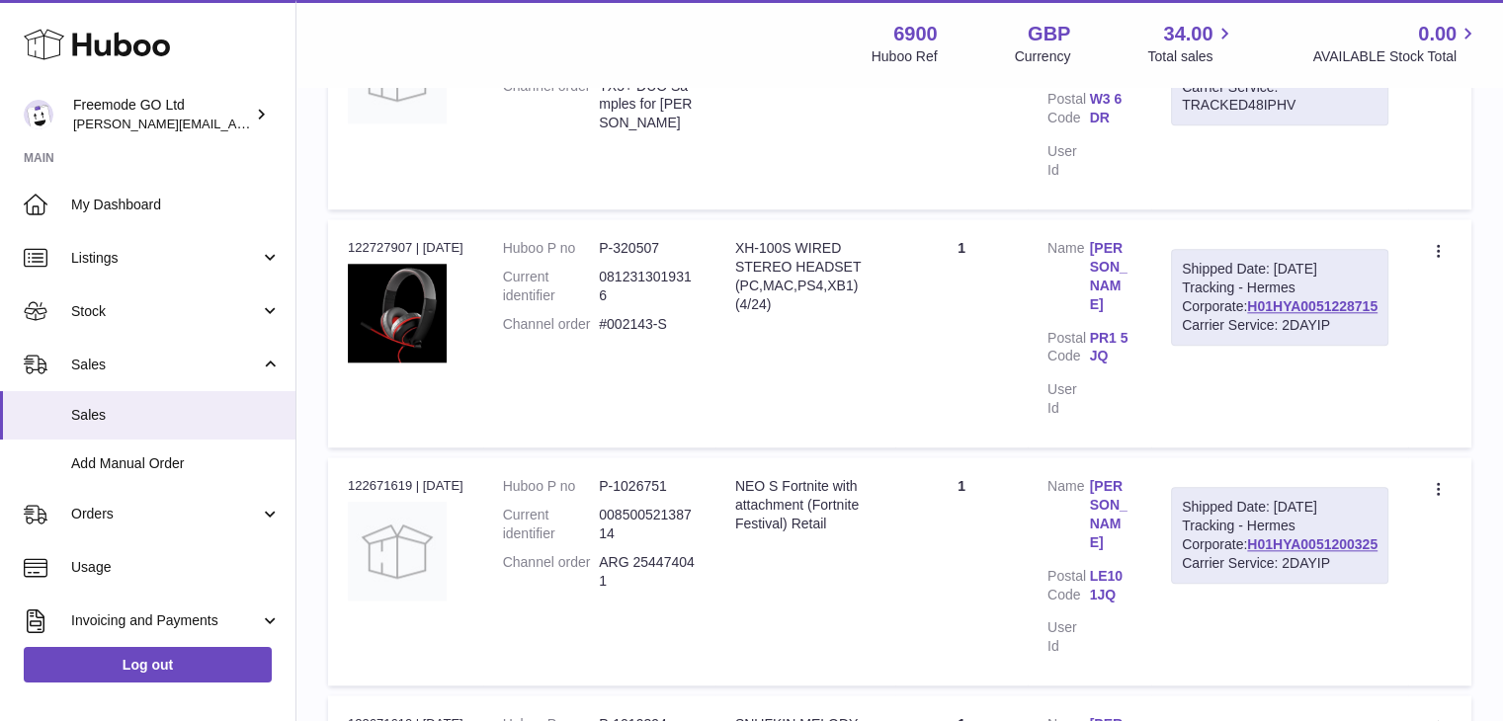
scroll to position [2161, 0]
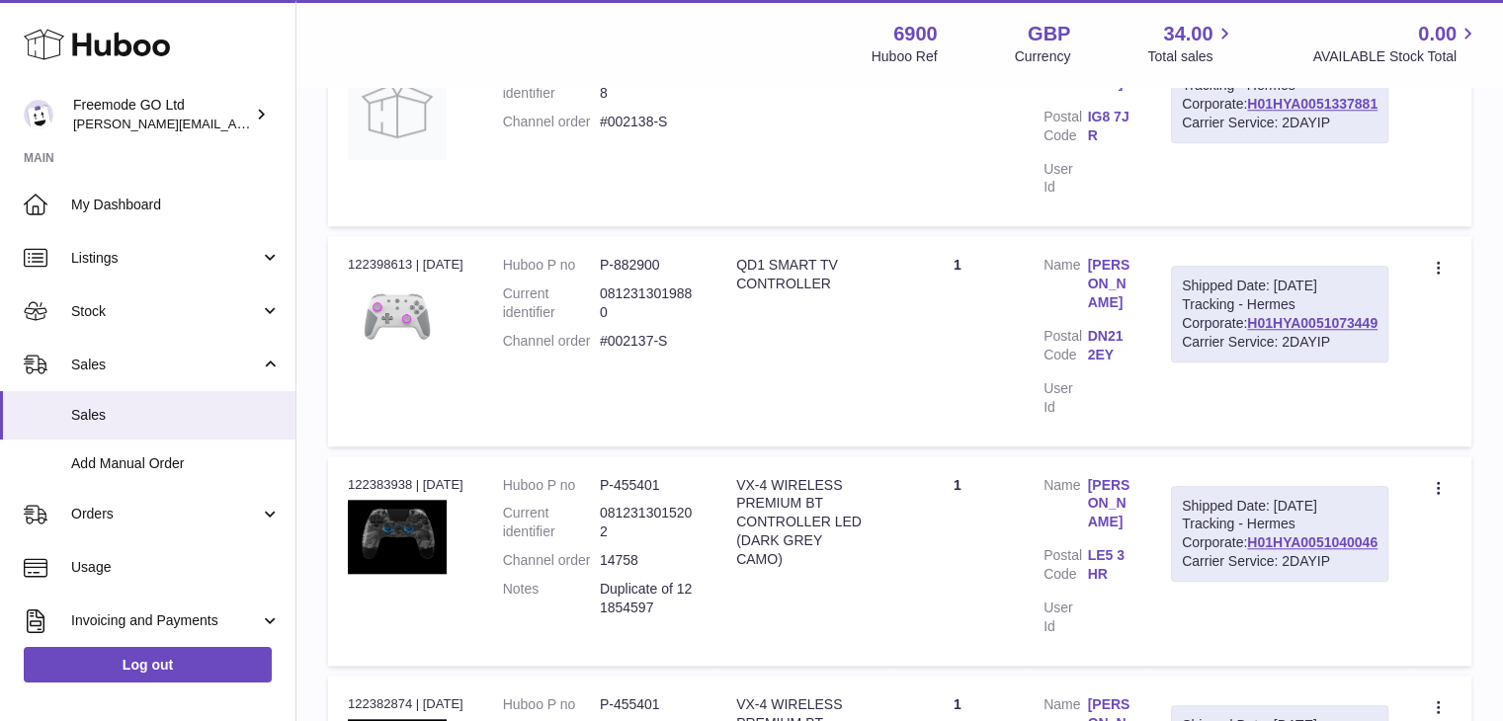
scroll to position [2161, 0]
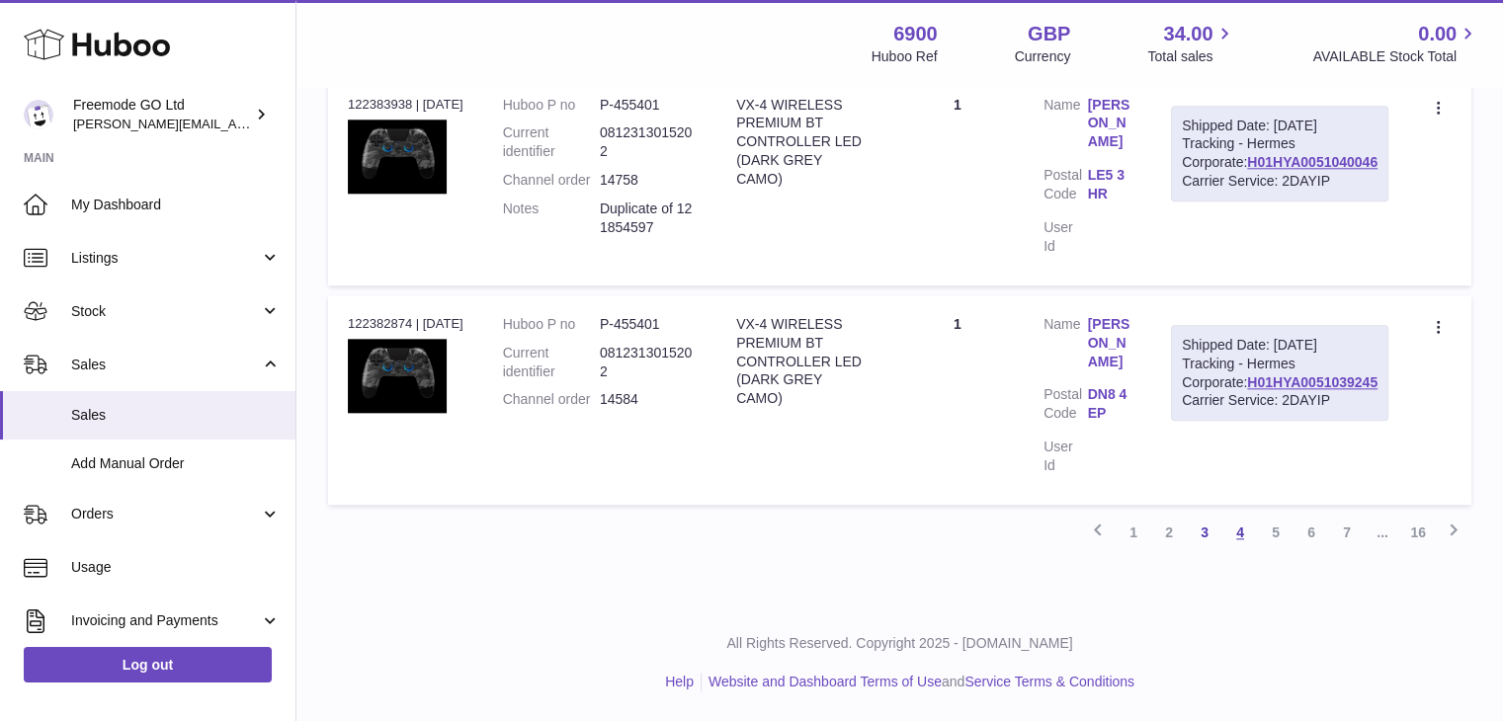
click at [1226, 528] on link "4" at bounding box center [1240, 533] width 36 height 36
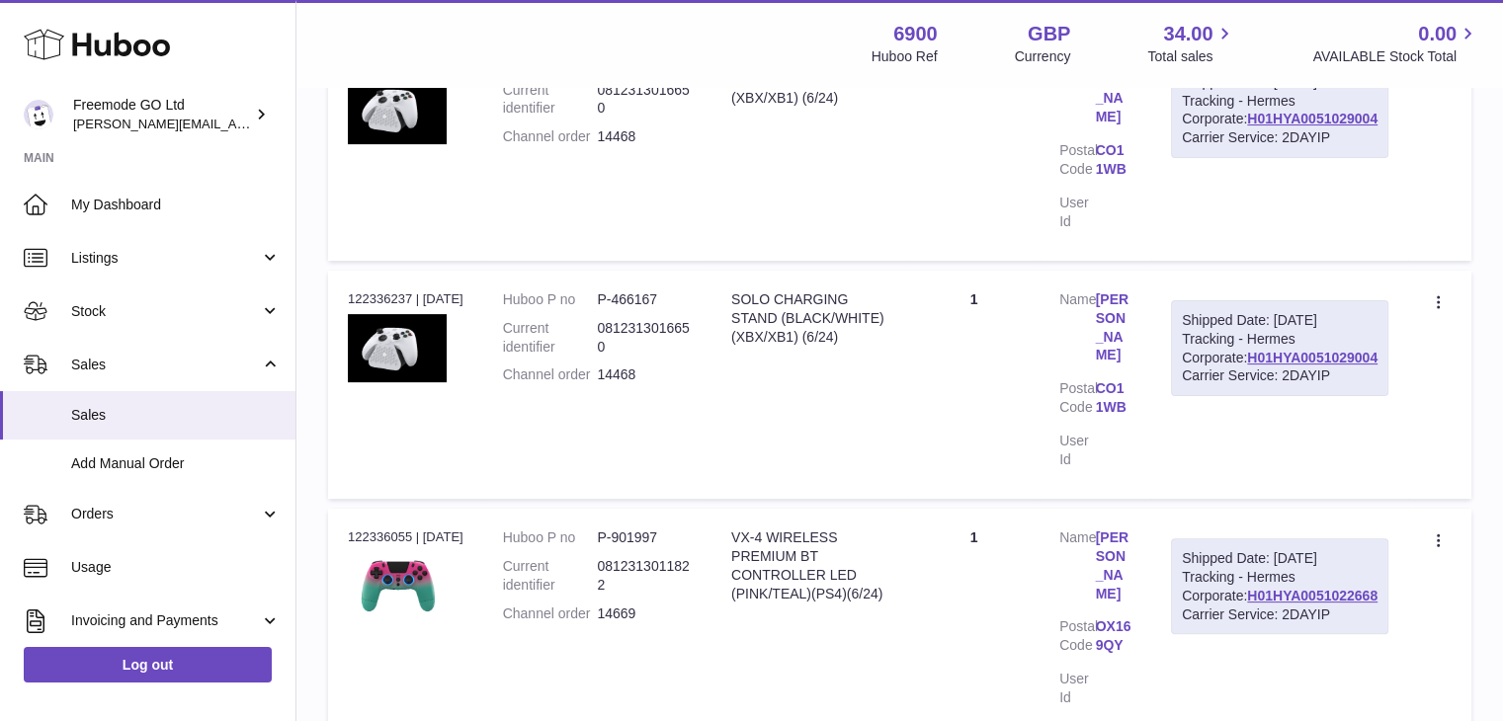
scroll to position [89, 0]
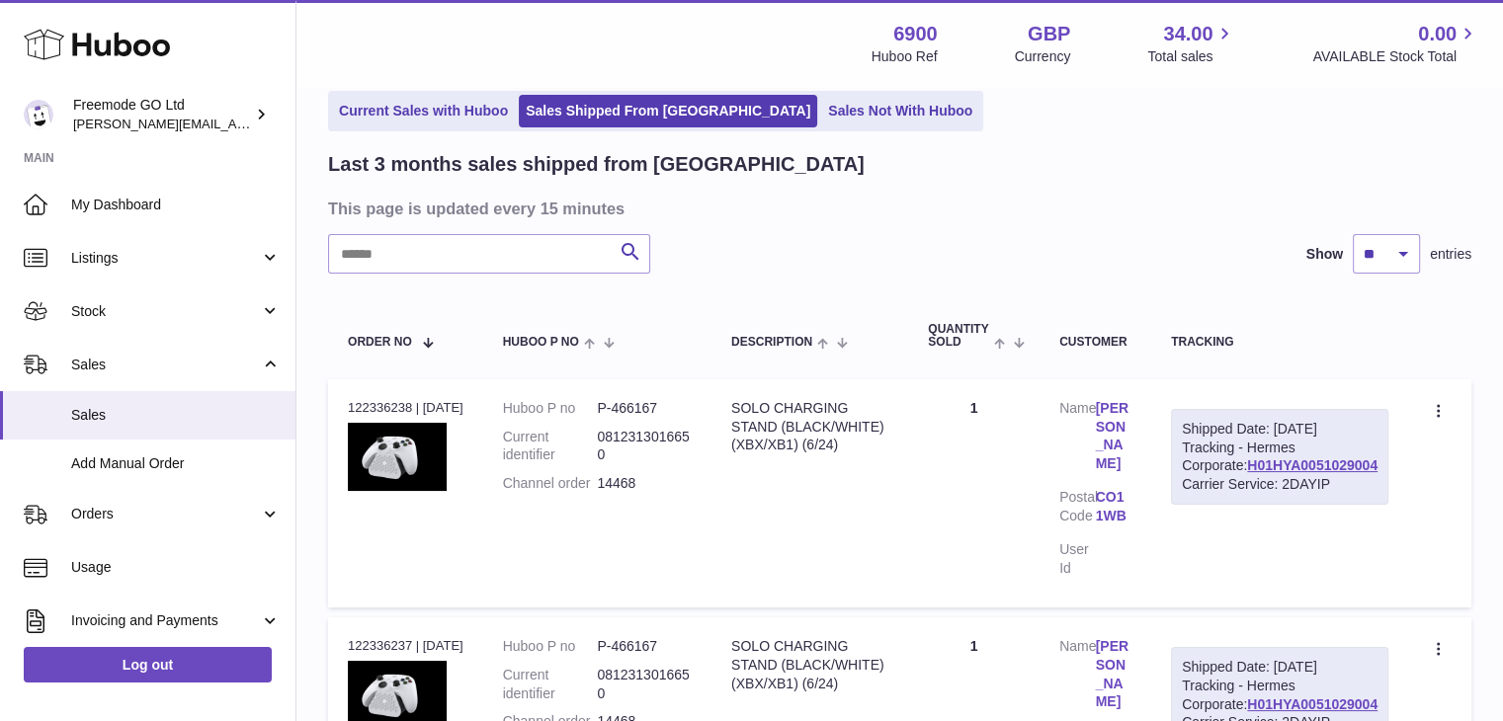
drag, startPoint x: 893, startPoint y: 207, endPoint x: 797, endPoint y: 184, distance: 98.5
click at [885, 205] on h3 "This page is updated every 15 minutes" at bounding box center [897, 209] width 1138 height 22
click at [624, 104] on link "Sales Shipped From [GEOGRAPHIC_DATA]" at bounding box center [668, 111] width 298 height 33
